Goal: Transaction & Acquisition: Purchase product/service

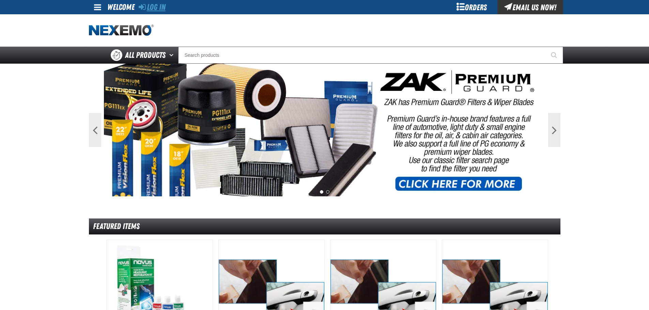
click at [153, 5] on link "Log In" at bounding box center [152, 7] width 27 height 10
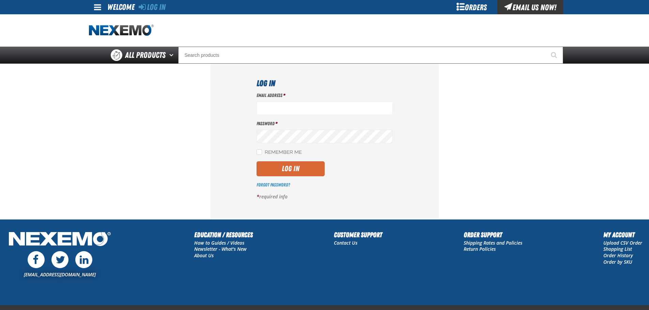
type input "mmagee@vtaig.com"
click at [322, 163] on button "Log In" at bounding box center [290, 168] width 68 height 15
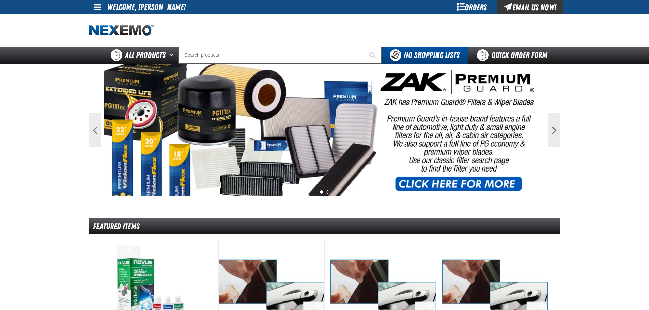
click at [485, 10] on div "Orders" at bounding box center [471, 7] width 51 height 14
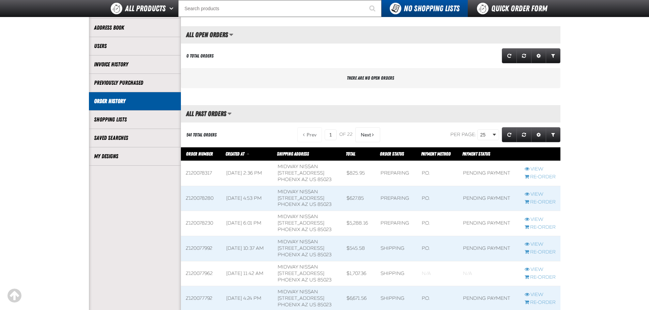
scroll to position [136, 0]
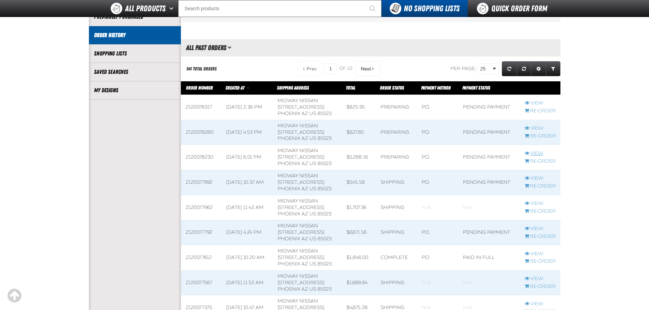
click at [535, 153] on link "View" at bounding box center [539, 154] width 31 height 6
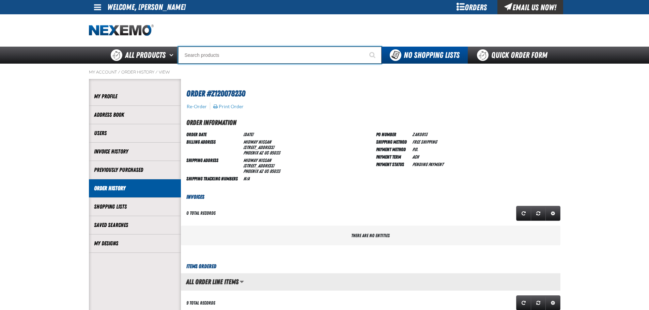
click at [262, 58] on input "Search" at bounding box center [279, 55] width 203 height 17
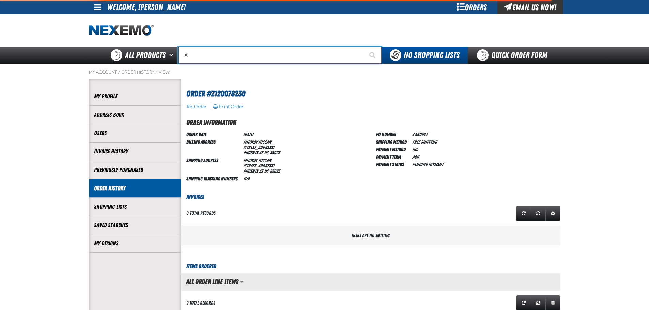
type input "AC"
type input "AC Power Booster - ZAK Products"
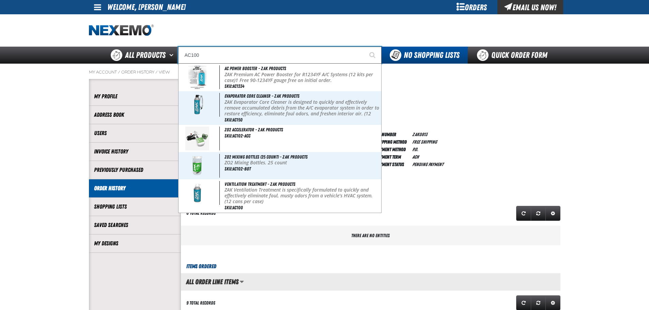
type input "AC100"
click at [364, 47] on button "Start Searching" at bounding box center [372, 55] width 17 height 17
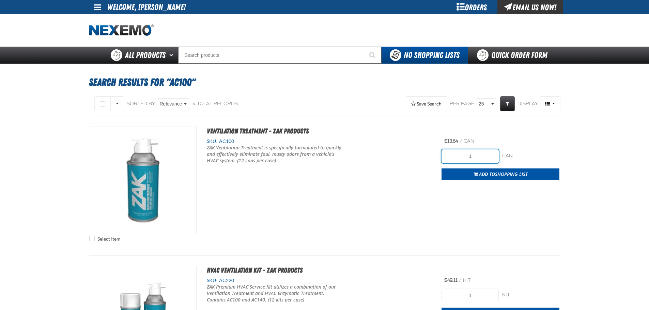
drag, startPoint x: 487, startPoint y: 158, endPoint x: 455, endPoint y: 156, distance: 32.1
click at [455, 156] on input "1" at bounding box center [469, 156] width 57 height 14
type input "36"
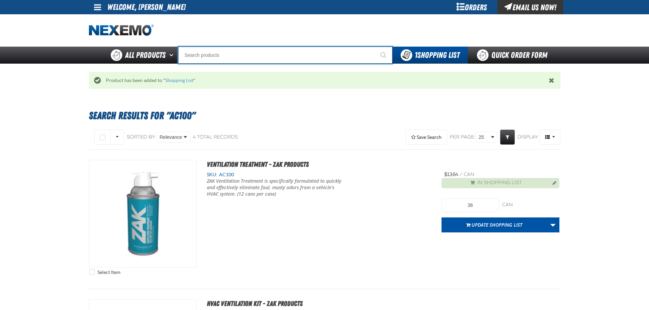
click at [298, 54] on input "Search" at bounding box center [285, 55] width 214 height 17
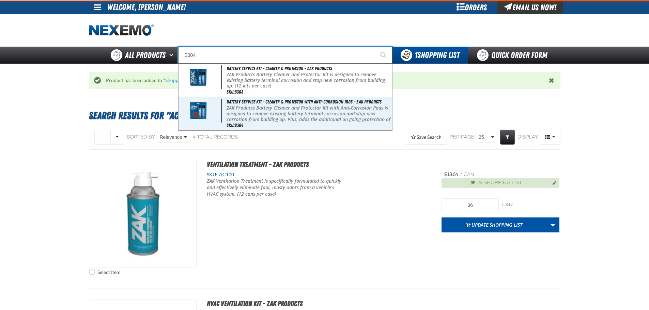
type input "B304"
click at [375, 47] on button "Start Searching" at bounding box center [383, 55] width 17 height 17
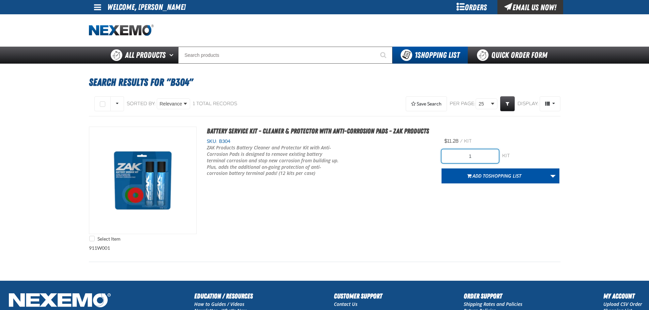
drag, startPoint x: 475, startPoint y: 153, endPoint x: 456, endPoint y: 154, distance: 18.4
click at [456, 154] on input "1" at bounding box center [469, 156] width 57 height 14
type input "36"
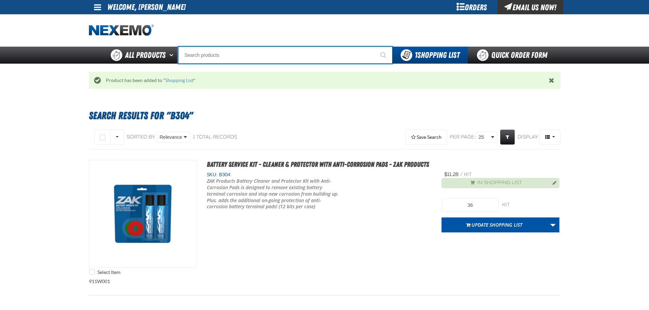
click at [304, 52] on input "Search" at bounding box center [285, 55] width 214 height 17
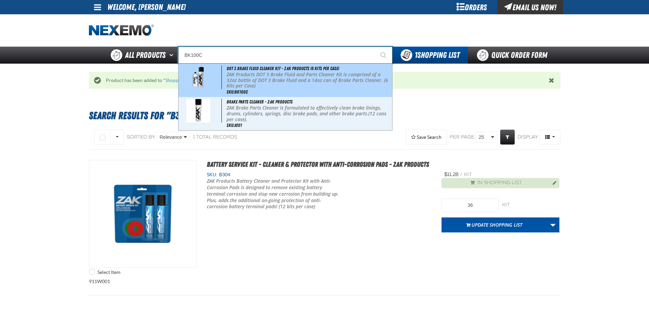
click at [317, 81] on p "ZAK Products DOT 3 Brake Fluid and Parts Cleaner Kit is comprised of a 32oz bot…" at bounding box center [308, 80] width 164 height 17
type input "DOT 3 Brake Fluid Cleaner Kit - ZAK Products (6 Kits per Case)"
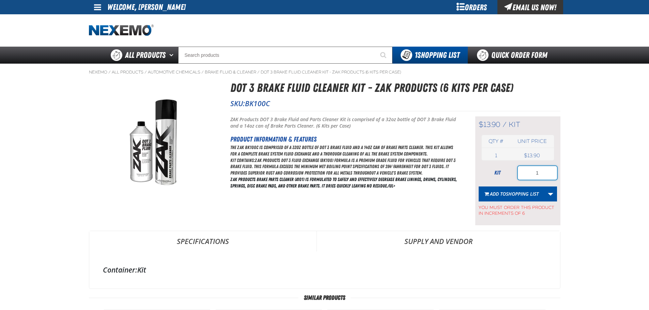
drag, startPoint x: 542, startPoint y: 174, endPoint x: 532, endPoint y: 169, distance: 11.1
click at [532, 172] on input "1" at bounding box center [537, 173] width 39 height 14
type input "36"
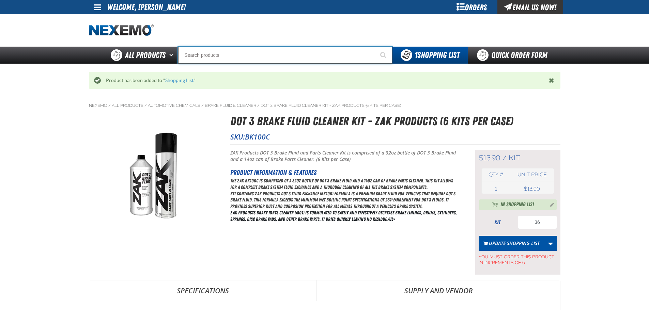
click at [270, 57] on input "Search" at bounding box center [285, 55] width 214 height 17
type input "C"
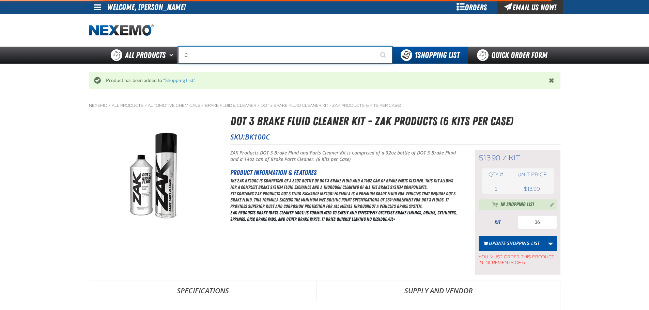
type input "C Alkaline Battery 1.5 Volt (12 per pack)"
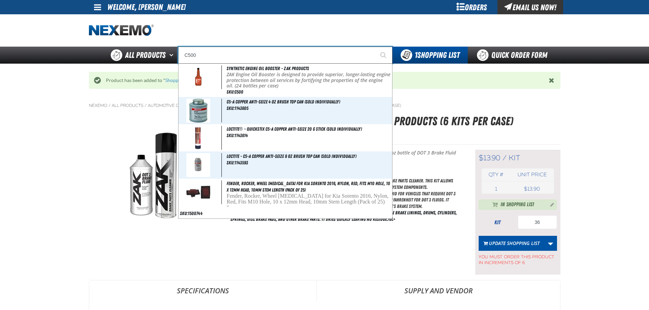
type input "C500"
click at [375, 47] on button "Start Searching" at bounding box center [383, 55] width 17 height 17
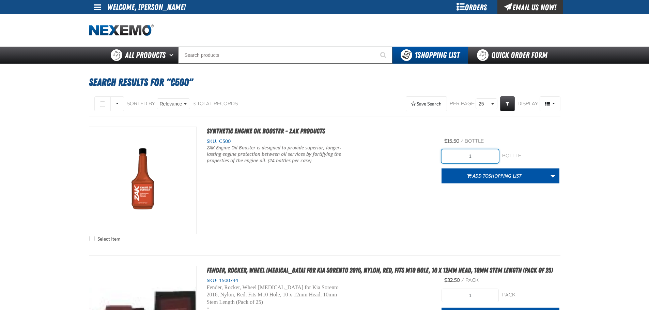
drag, startPoint x: 470, startPoint y: 156, endPoint x: 454, endPoint y: 157, distance: 16.3
click at [454, 157] on input "1" at bounding box center [469, 156] width 57 height 14
type input "72"
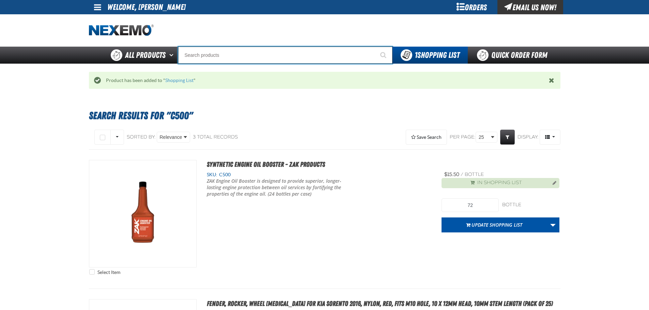
click at [205, 54] on input "Search" at bounding box center [285, 55] width 214 height 17
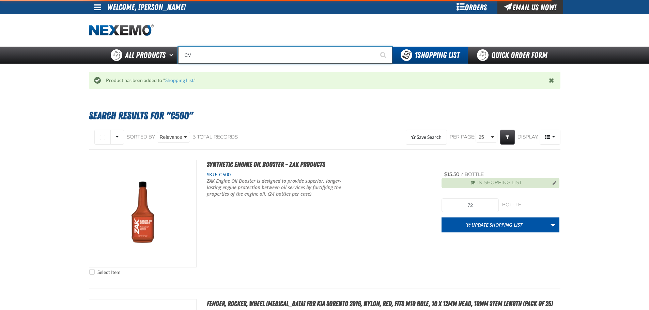
type input "CVT"
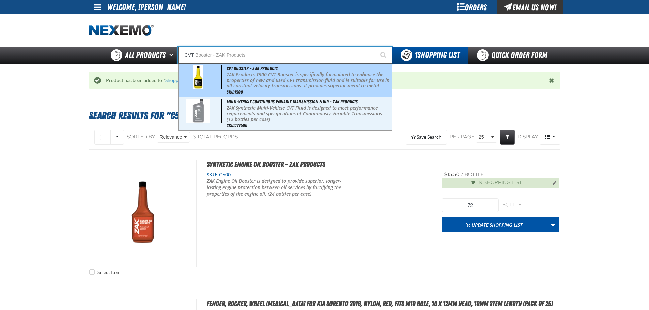
type input "CVT Booster - ZAK Products"
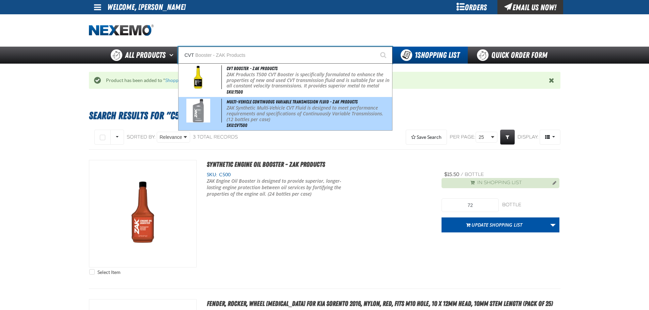
click at [275, 114] on p "ZAK Synthetic Multi-Vehicle CVT Fluid is designed to meet performance requireme…" at bounding box center [308, 113] width 164 height 17
type input "Multi-Vehicle Continuous Variable Transmission Fluid - ZAK Products"
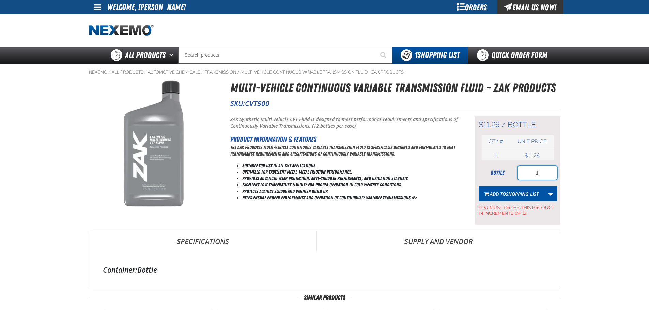
drag, startPoint x: 544, startPoint y: 174, endPoint x: 534, endPoint y: 166, distance: 12.9
click at [533, 173] on input "1" at bounding box center [537, 173] width 39 height 14
type input "96"
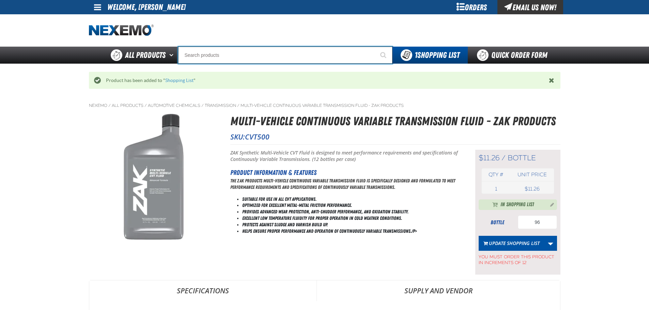
click at [238, 58] on input "Search" at bounding box center [285, 55] width 214 height 17
click at [274, 58] on input "Search" at bounding box center [285, 55] width 214 height 17
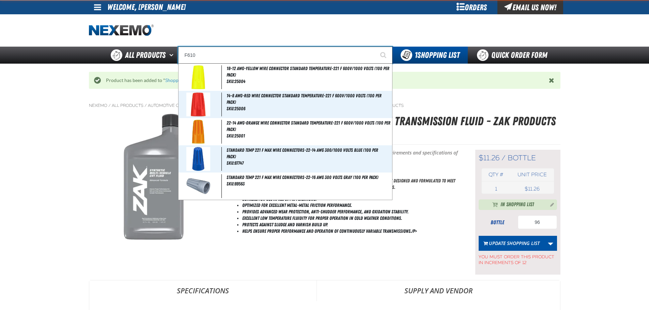
type input "F610"
click at [375, 47] on button "Start Searching" at bounding box center [383, 55] width 17 height 17
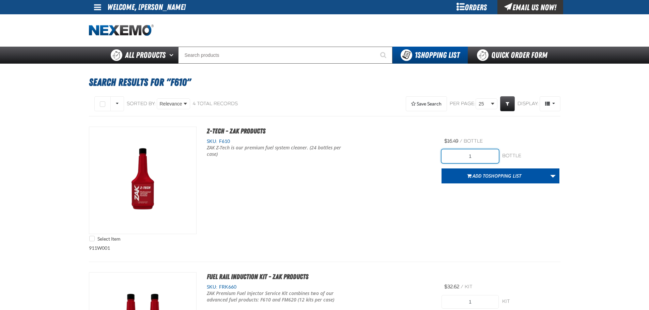
drag, startPoint x: 489, startPoint y: 156, endPoint x: 457, endPoint y: 155, distance: 32.0
click at [454, 157] on input "1" at bounding box center [469, 156] width 57 height 14
type input "24"
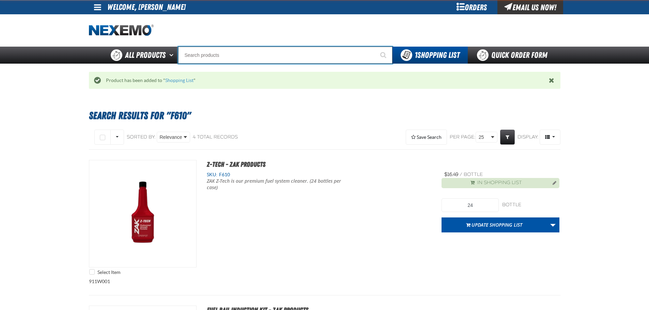
click at [275, 52] on input "Search" at bounding box center [285, 55] width 214 height 17
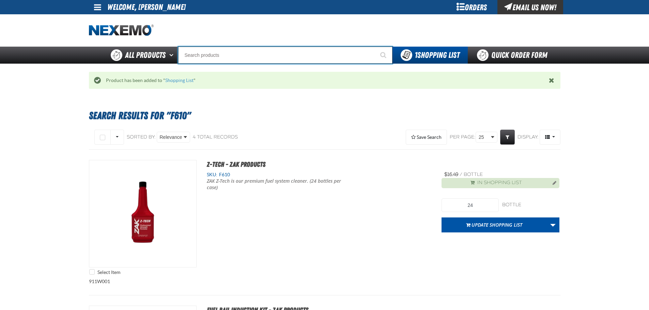
type input "R"
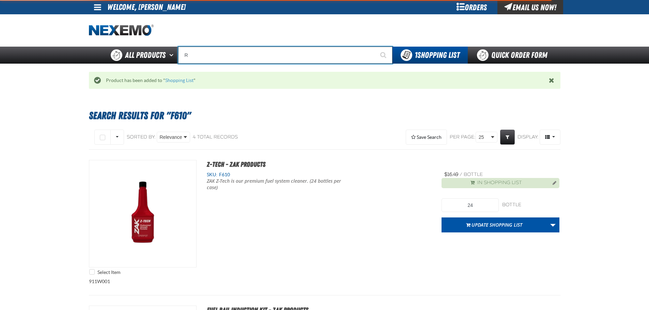
type input "ROADSIDE R"
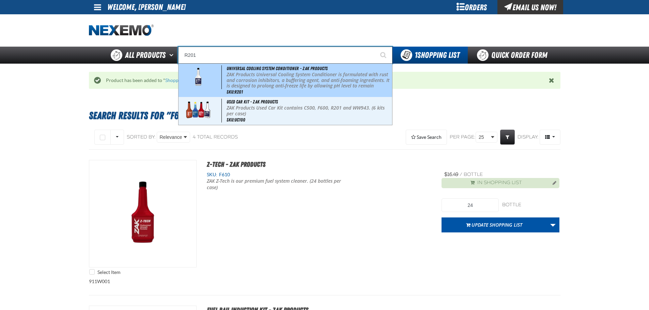
click at [282, 80] on p "ZAK Products Universal Cooling System Conditioner is formulated with rust and c…" at bounding box center [308, 86] width 164 height 29
type input "Universal Cooling System Conditioner - ZAK Products"
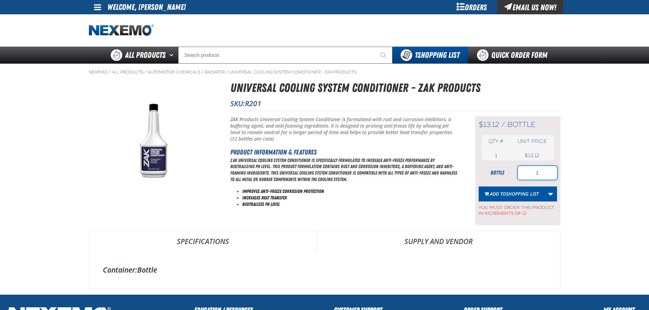
drag, startPoint x: 543, startPoint y: 173, endPoint x: 524, endPoint y: 171, distance: 19.5
click at [524, 171] on input "1" at bounding box center [537, 173] width 39 height 14
type input "24"
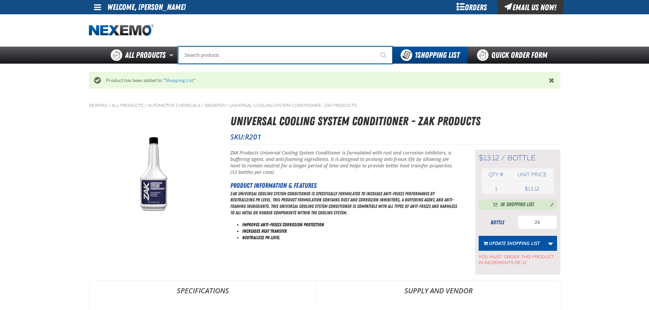
click at [296, 57] on input "Search" at bounding box center [285, 55] width 214 height 17
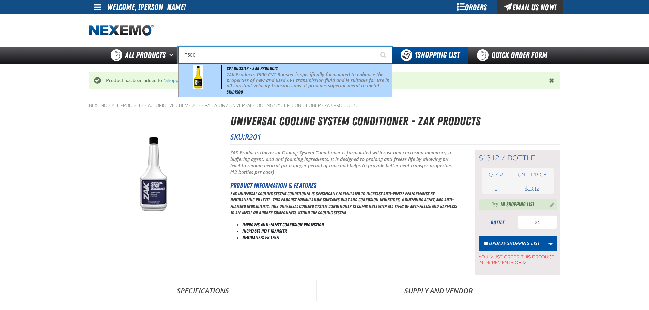
click at [340, 75] on p "ZAK Products T500 CVT Booster is specifically formulated to enhance the propert…" at bounding box center [308, 86] width 164 height 29
type input "CVT Booster - ZAK Products"
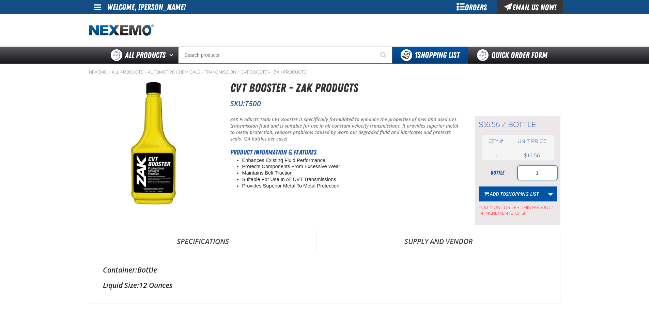
drag, startPoint x: 541, startPoint y: 172, endPoint x: 527, endPoint y: 169, distance: 14.3
click at [527, 169] on input "1" at bounding box center [537, 173] width 39 height 14
type input "24"
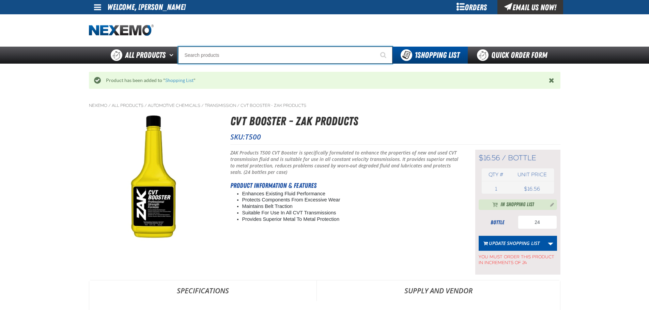
click at [258, 53] on input "Search" at bounding box center [285, 55] width 214 height 17
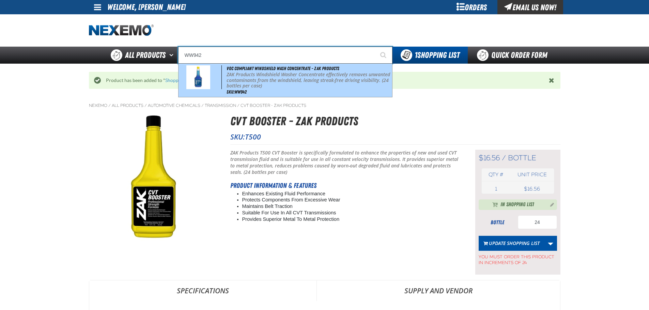
click at [262, 73] on p "ZAK Products Windshield Washer Concentrate effectively removes unwanted contami…" at bounding box center [308, 80] width 164 height 17
type input "VOC Compliant Windshield Wash Concentrate - ZAK Products"
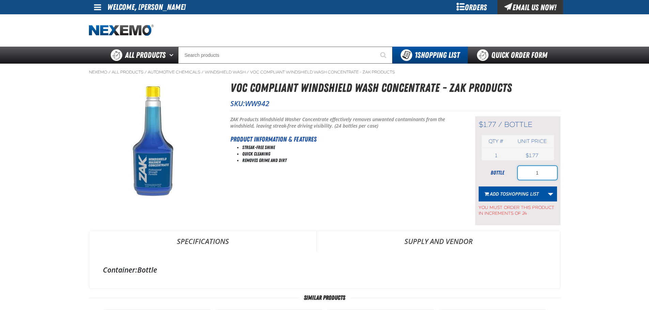
drag, startPoint x: 541, startPoint y: 172, endPoint x: 531, endPoint y: 172, distance: 9.5
click at [531, 172] on input "1" at bounding box center [537, 173] width 39 height 14
type input "24"
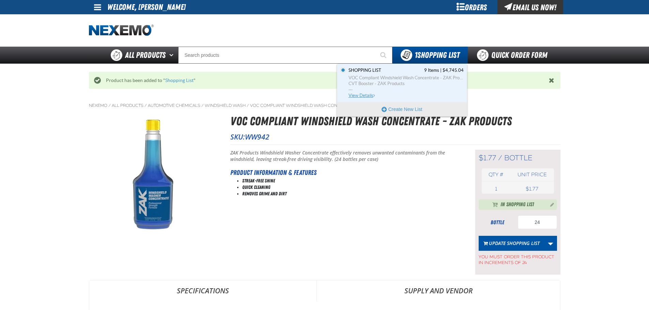
click at [367, 93] on span "View Details" at bounding box center [362, 95] width 28 height 5
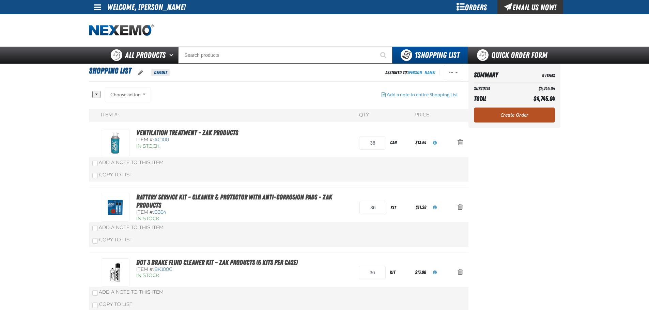
click at [517, 114] on link "Create Order" at bounding box center [514, 115] width 81 height 15
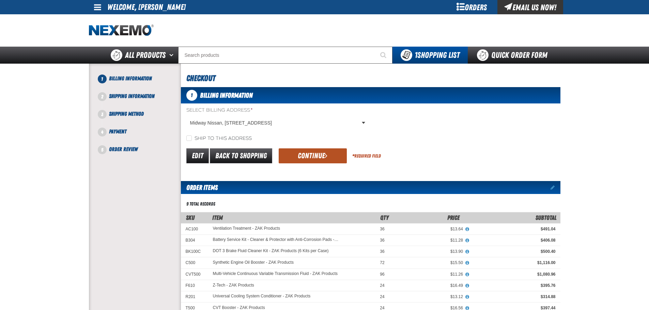
click at [335, 160] on button "Continue" at bounding box center [313, 155] width 68 height 15
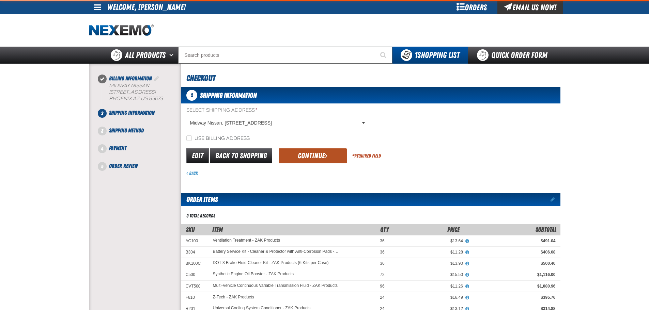
click at [320, 154] on button "Continue" at bounding box center [313, 155] width 68 height 15
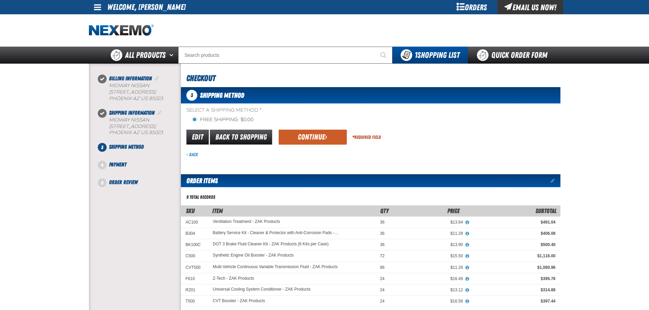
click at [320, 154] on div "Back" at bounding box center [373, 155] width 374 height 6
click at [306, 125] on div "Select a Shipping Method * Free Shipping: $0.00 flat_rate_2 primary Edit Back t…" at bounding box center [370, 132] width 379 height 51
click at [305, 134] on button "Continue" at bounding box center [313, 137] width 68 height 15
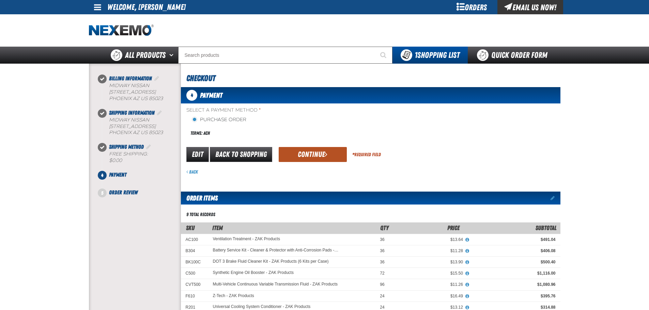
click at [309, 149] on button "Continue" at bounding box center [313, 154] width 68 height 15
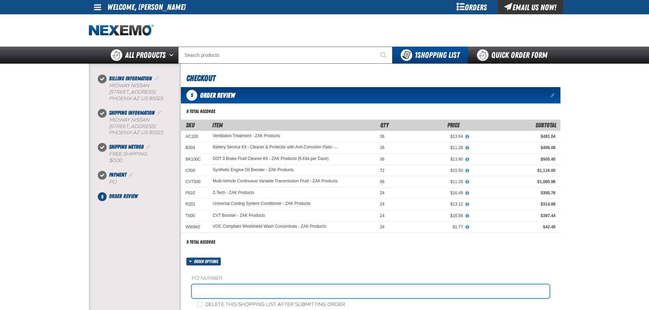
click at [240, 287] on input "text" at bounding box center [371, 292] width 358 height 14
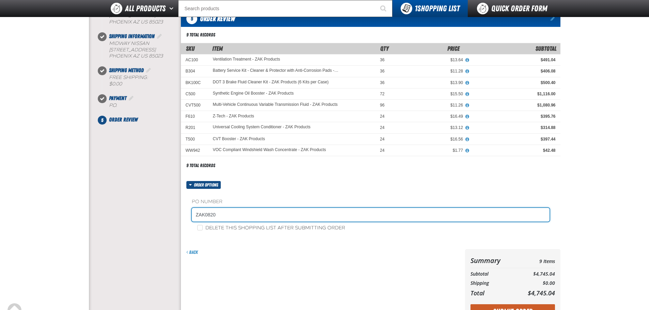
scroll to position [68, 0]
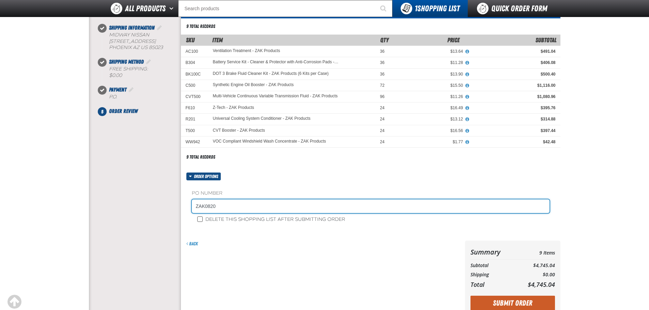
type input "ZAK0820"
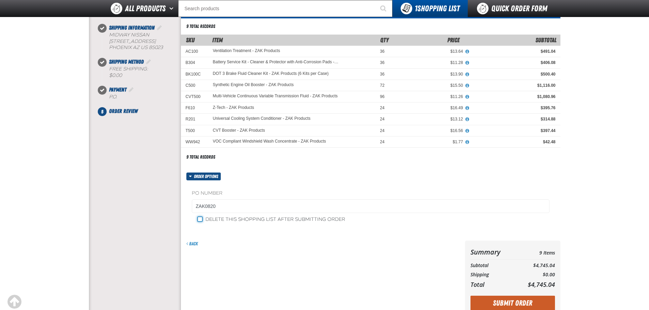
click at [201, 220] on input "Delete this shopping list after submitting order" at bounding box center [199, 219] width 5 height 5
checkbox input "true"
click at [490, 302] on button "Submit Order" at bounding box center [512, 303] width 84 height 15
